Goal: Task Accomplishment & Management: Manage account settings

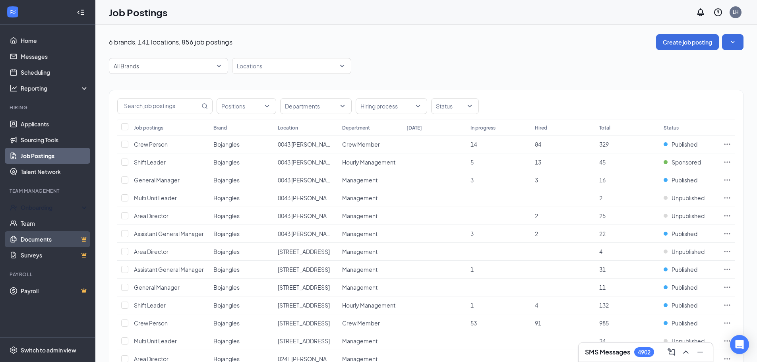
drag, startPoint x: 66, startPoint y: 208, endPoint x: 57, endPoint y: 233, distance: 26.5
click at [66, 208] on div "Onboarding" at bounding box center [51, 207] width 61 height 8
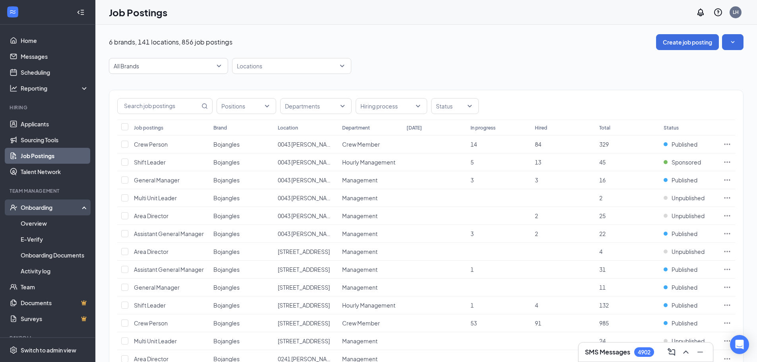
click at [84, 207] on div "Onboarding" at bounding box center [47, 207] width 95 height 16
click at [84, 208] on icon at bounding box center [86, 208] width 6 height 0
click at [39, 270] on link "Activity log" at bounding box center [55, 271] width 68 height 16
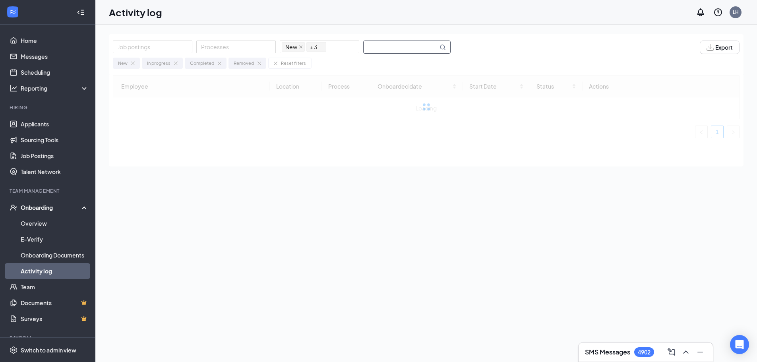
click at [394, 47] on input "text" at bounding box center [400, 47] width 74 height 12
type input "[PERSON_NAME]"
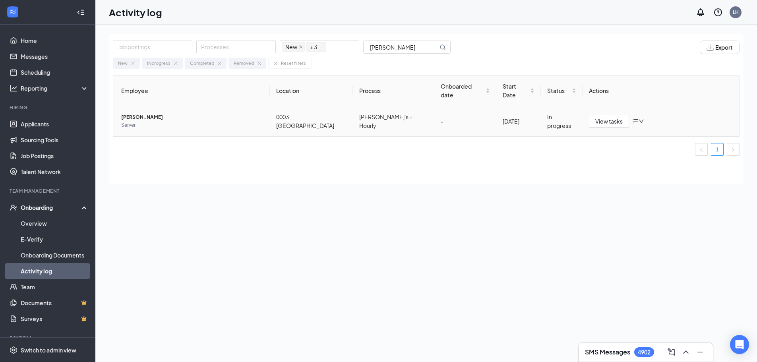
click at [636, 118] on icon "bars" at bounding box center [635, 121] width 6 height 6
click at [610, 117] on span "View tasks" at bounding box center [608, 121] width 27 height 9
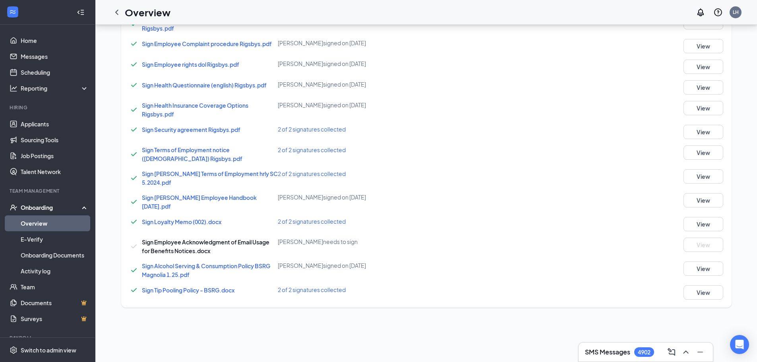
scroll to position [629, 0]
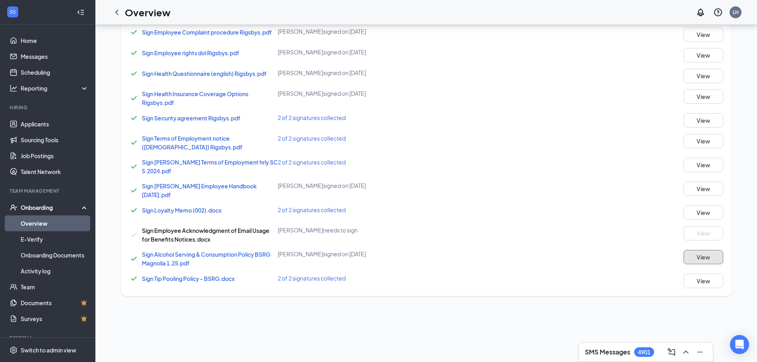
click at [693, 250] on button "View" at bounding box center [703, 257] width 40 height 14
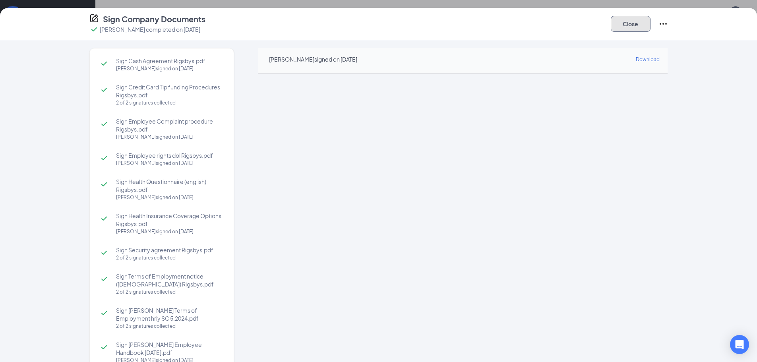
click at [619, 24] on button "Close" at bounding box center [630, 24] width 40 height 16
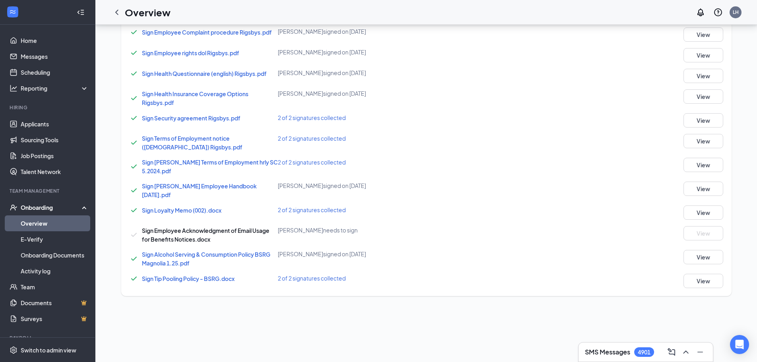
click at [160, 227] on span "Sign Employee Acknowledgment of Email Usage for Benefits Notices.docx" at bounding box center [205, 235] width 127 height 16
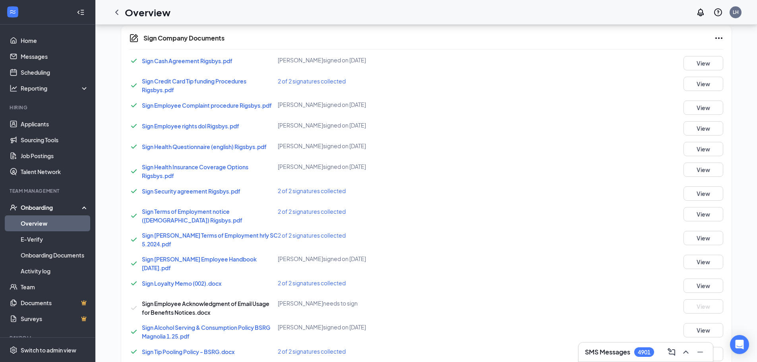
scroll to position [0, 0]
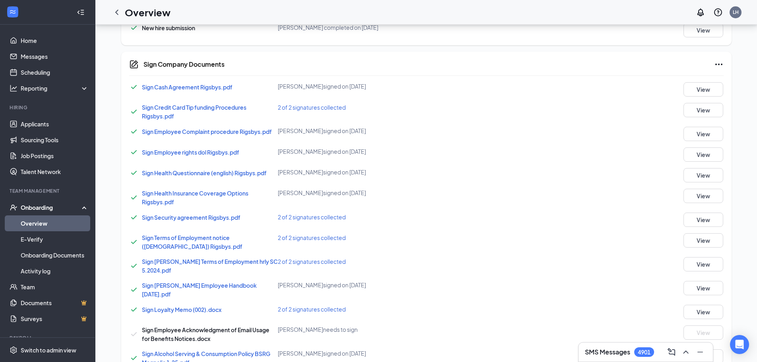
click at [715, 65] on icon "Ellipses" at bounding box center [718, 65] width 7 height 2
drag, startPoint x: 515, startPoint y: 198, endPoint x: 563, endPoint y: 176, distance: 53.3
click at [516, 197] on div "Sign Health Insurance Coverage Options Rigsbys.pdf [PERSON_NAME] signed on [DAT…" at bounding box center [426, 197] width 594 height 17
click at [714, 63] on icon "Ellipses" at bounding box center [719, 65] width 10 height 10
click at [621, 112] on span "Mark as complete" at bounding box center [626, 113] width 46 height 8
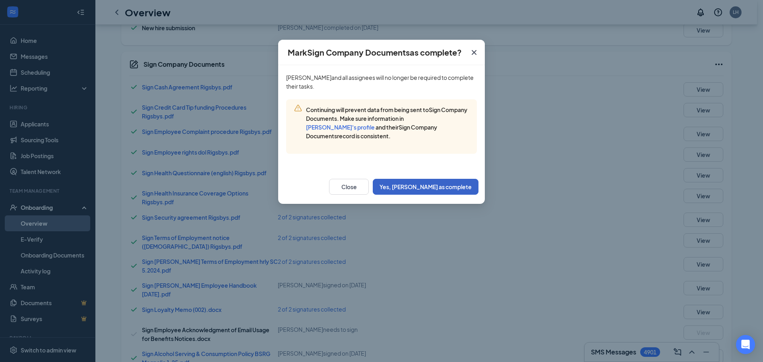
click at [431, 185] on button "Yes, [PERSON_NAME] as complete" at bounding box center [426, 187] width 106 height 16
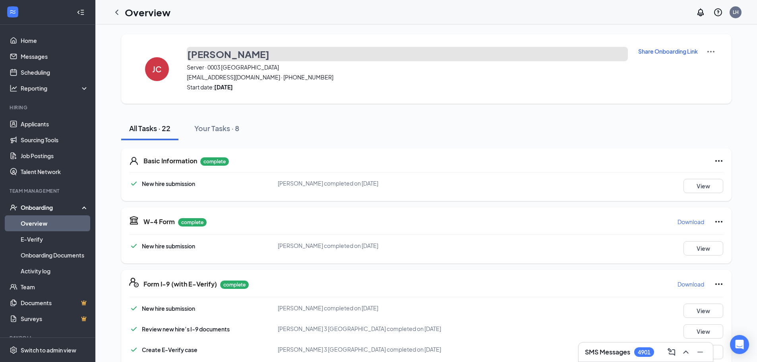
click at [201, 56] on h3 "[PERSON_NAME]" at bounding box center [228, 54] width 82 height 14
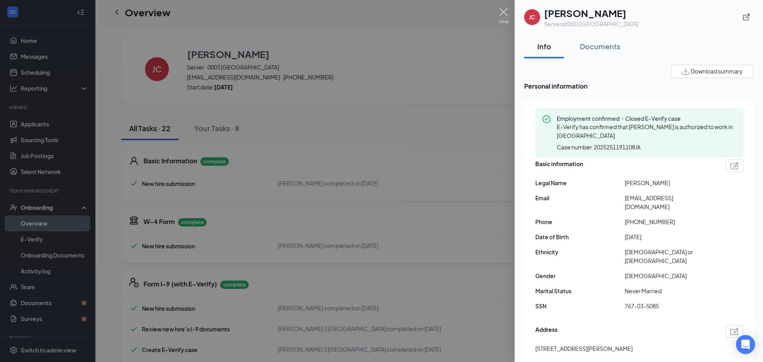
click at [504, 10] on img at bounding box center [503, 15] width 10 height 15
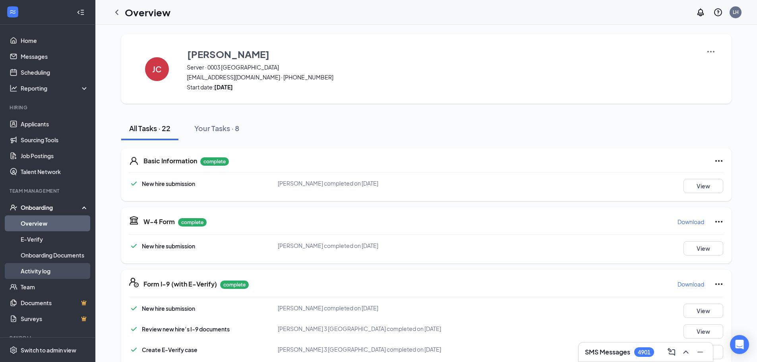
click at [51, 268] on link "Activity log" at bounding box center [55, 271] width 68 height 16
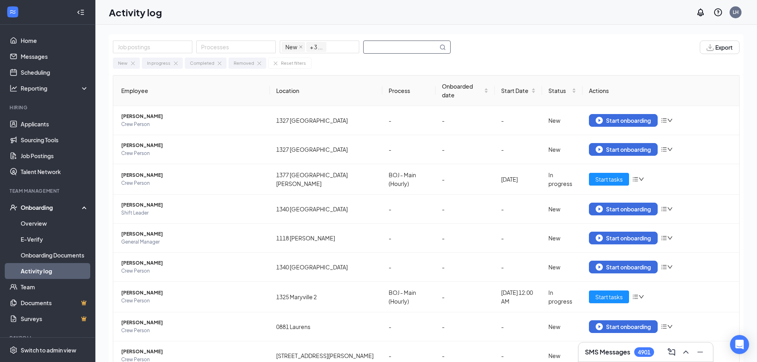
click at [405, 42] on input "text" at bounding box center [400, 47] width 74 height 12
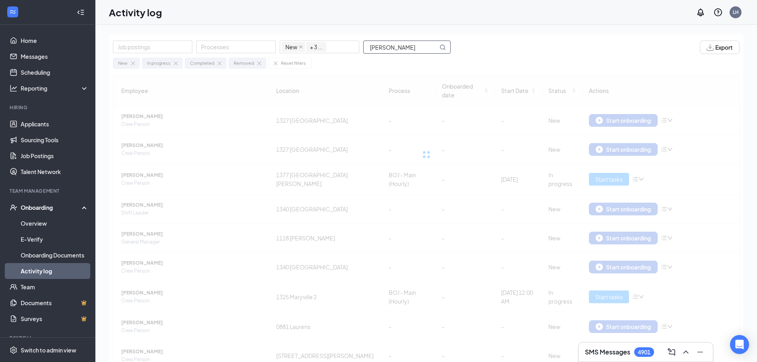
type input "[PERSON_NAME]"
